Goal: Check status

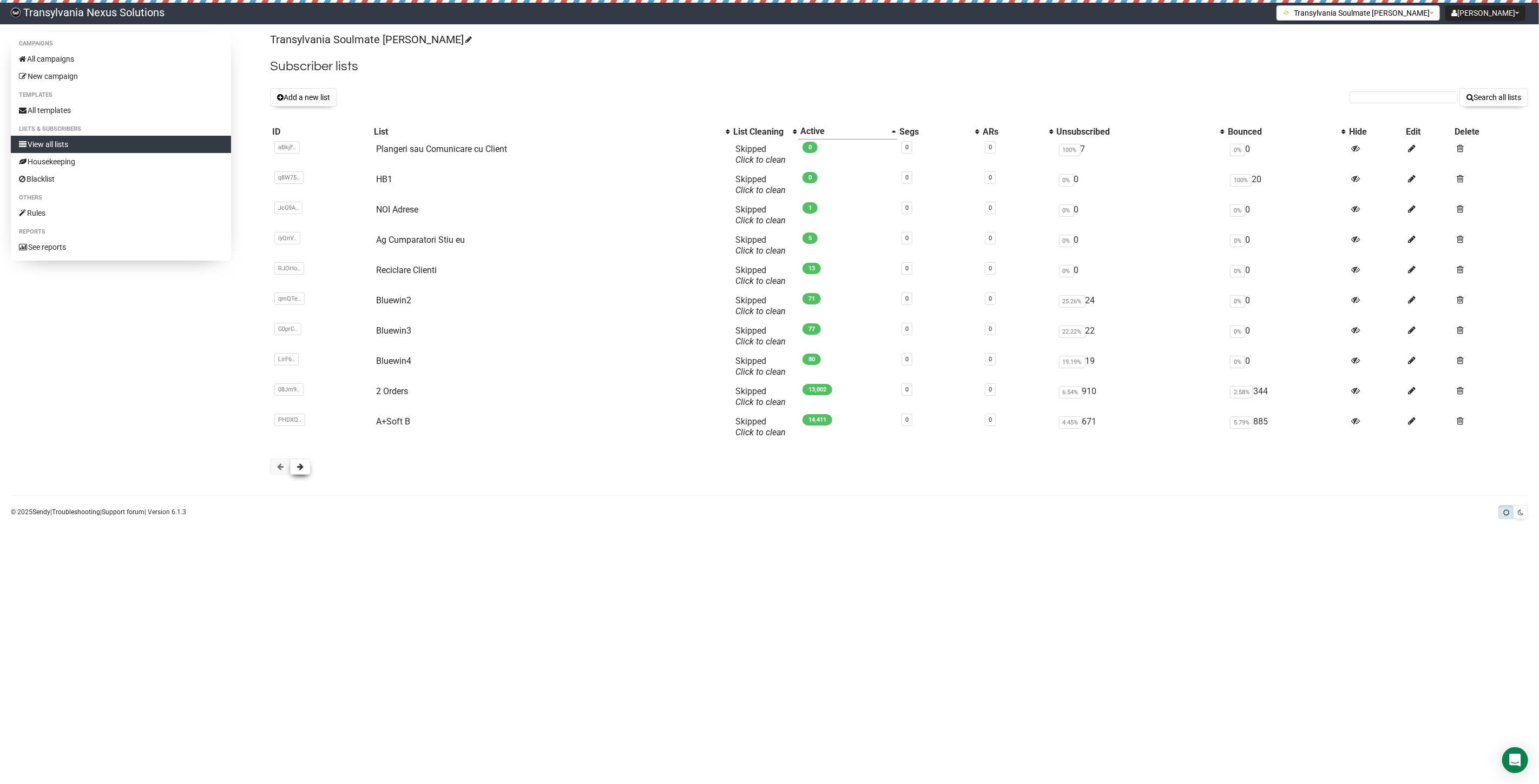
click at [302, 464] on span at bounding box center [300, 467] width 7 height 8
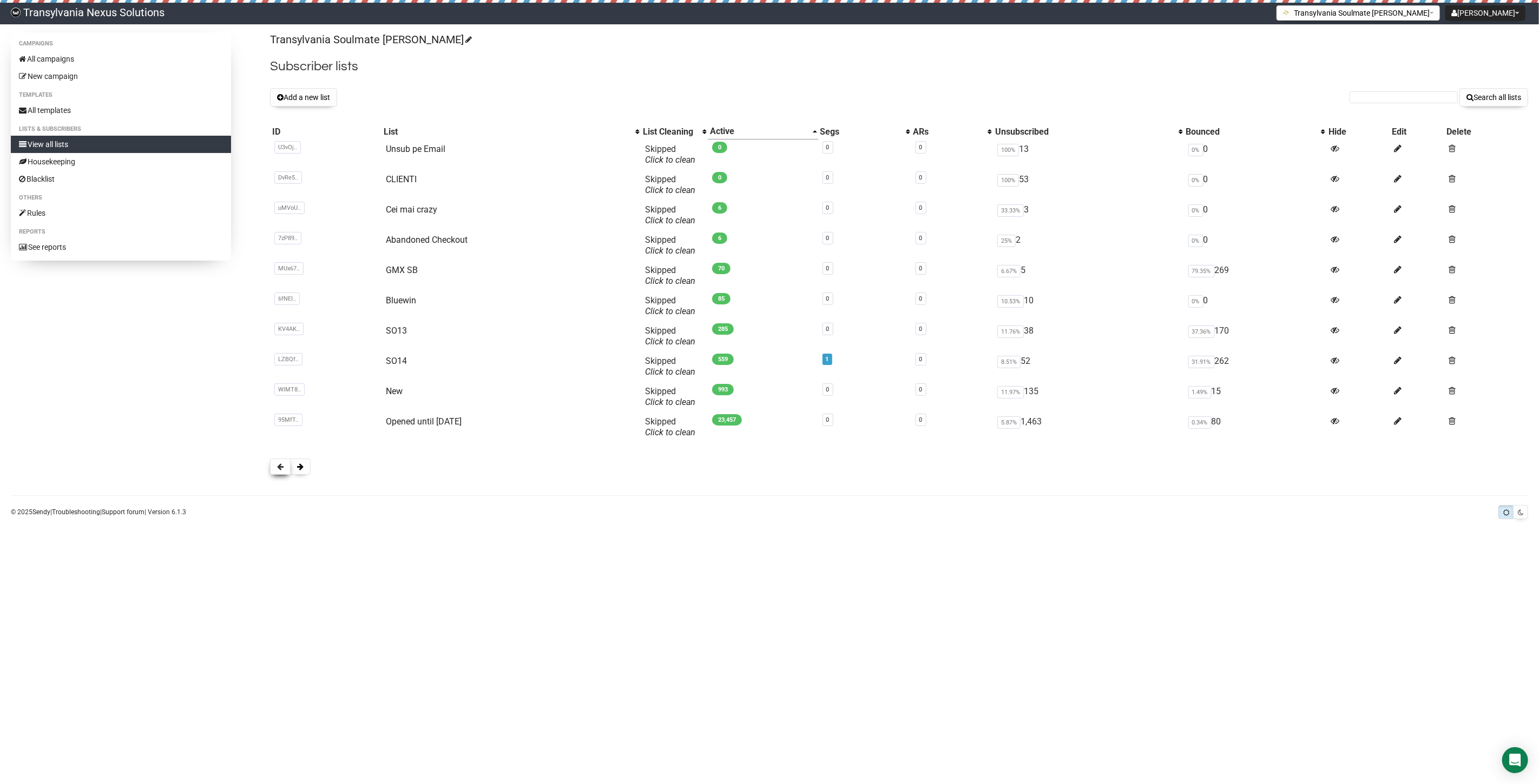
click at [274, 467] on button at bounding box center [280, 467] width 21 height 17
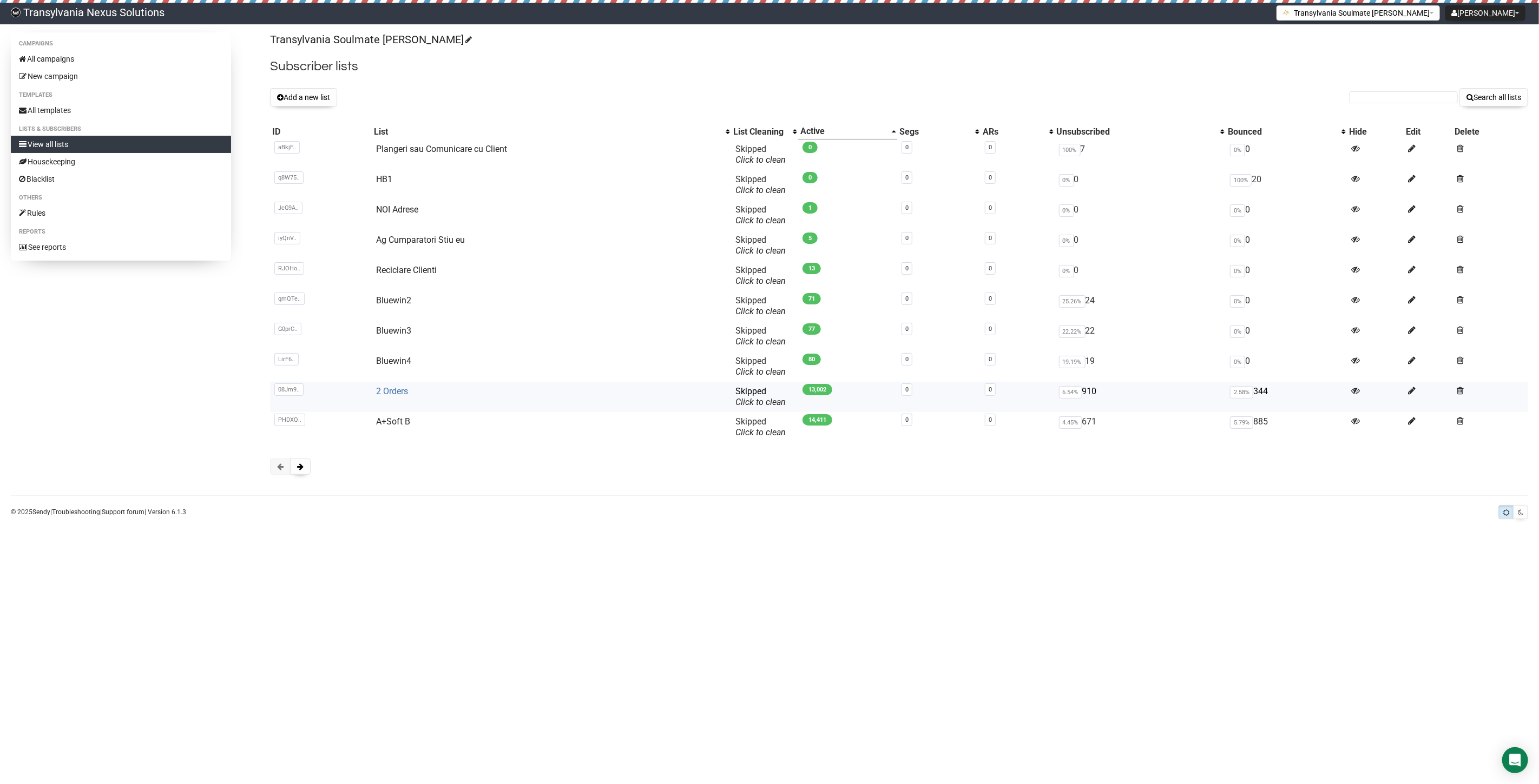
click at [391, 394] on link "2 Orders" at bounding box center [392, 392] width 32 height 10
